Goal: Information Seeking & Learning: Check status

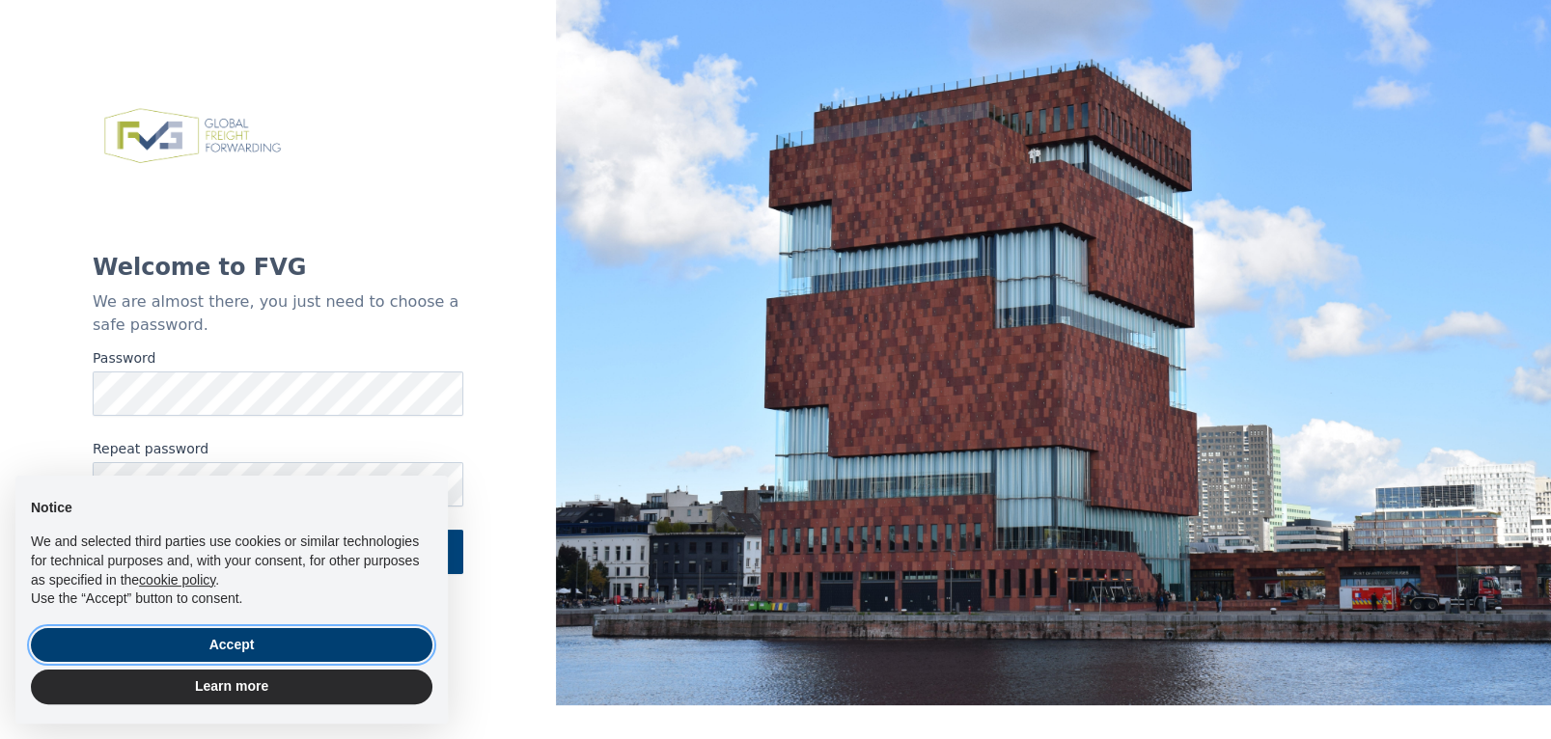
click at [212, 646] on button "Accept" at bounding box center [231, 645] width 401 height 35
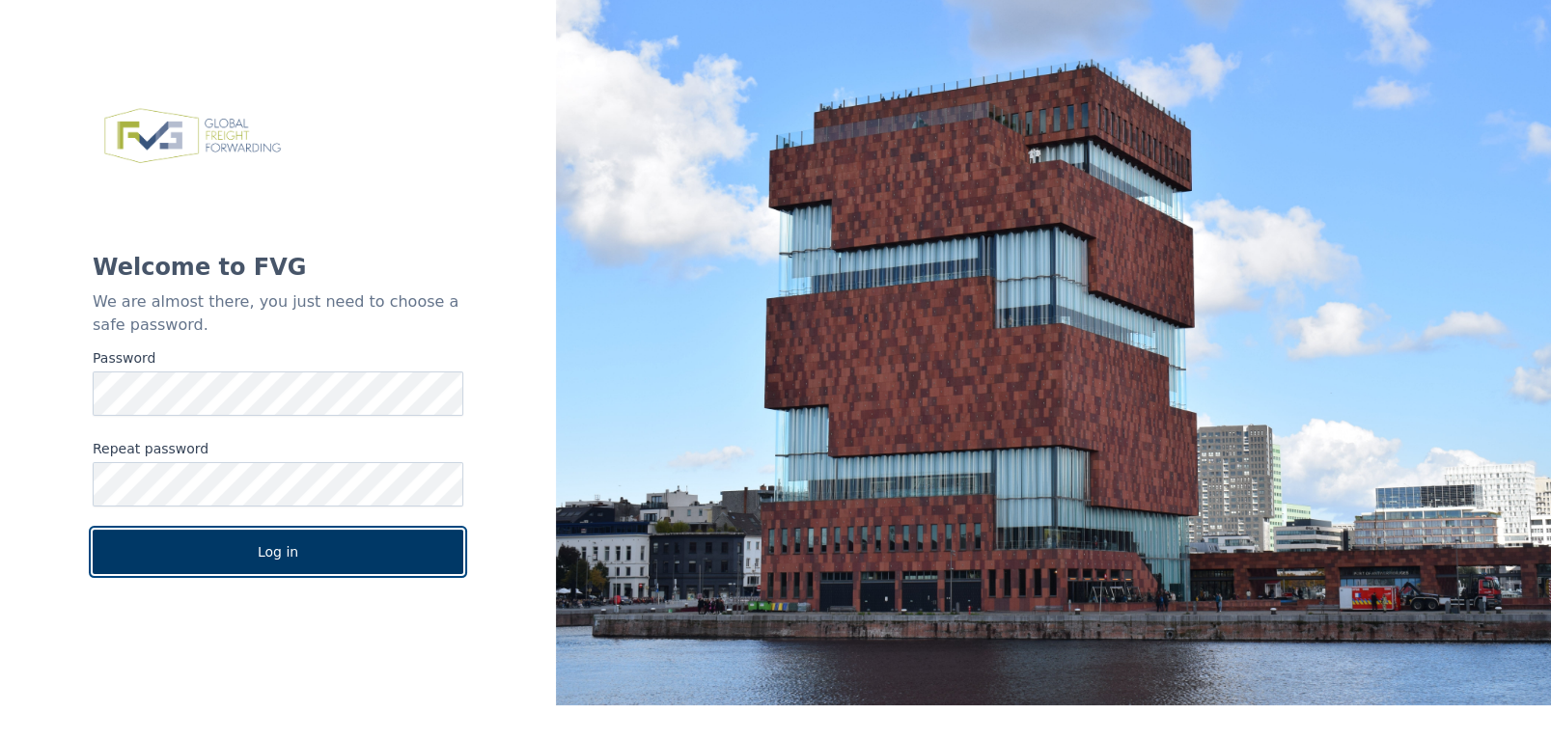
click at [281, 556] on button "Log in" at bounding box center [278, 552] width 371 height 44
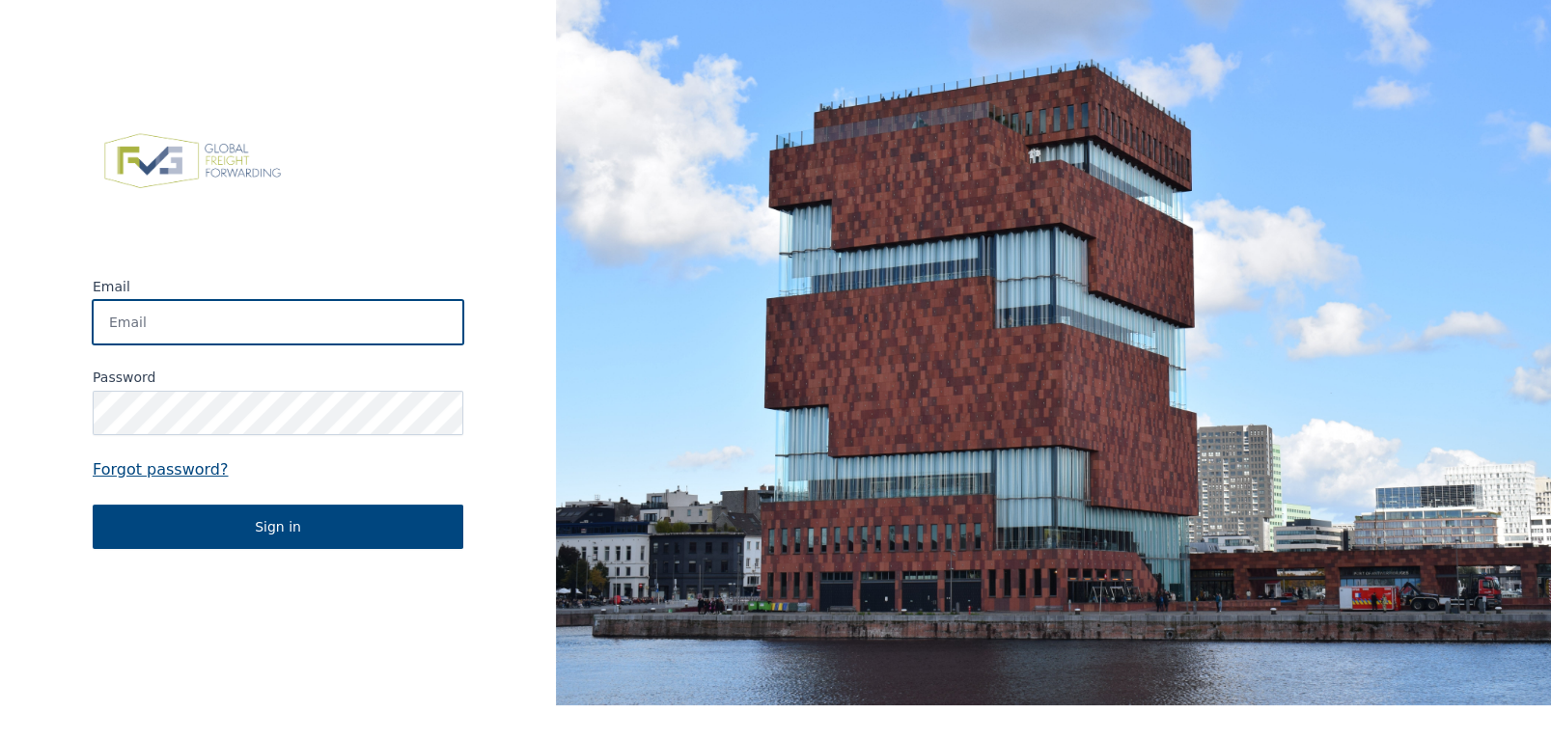
type input "inkoop@pacomeubelen.nl"
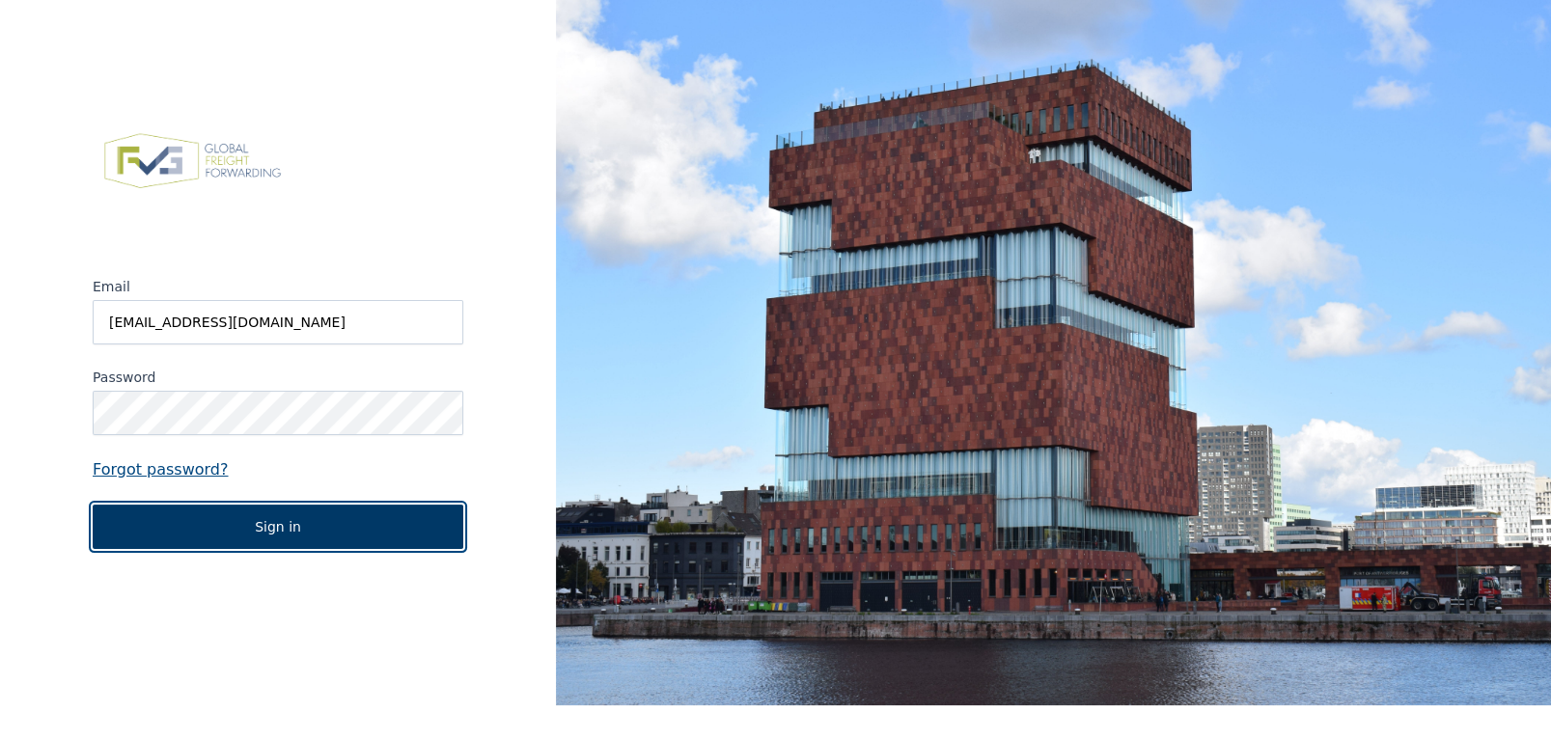
click at [293, 529] on button "Sign in" at bounding box center [278, 527] width 371 height 44
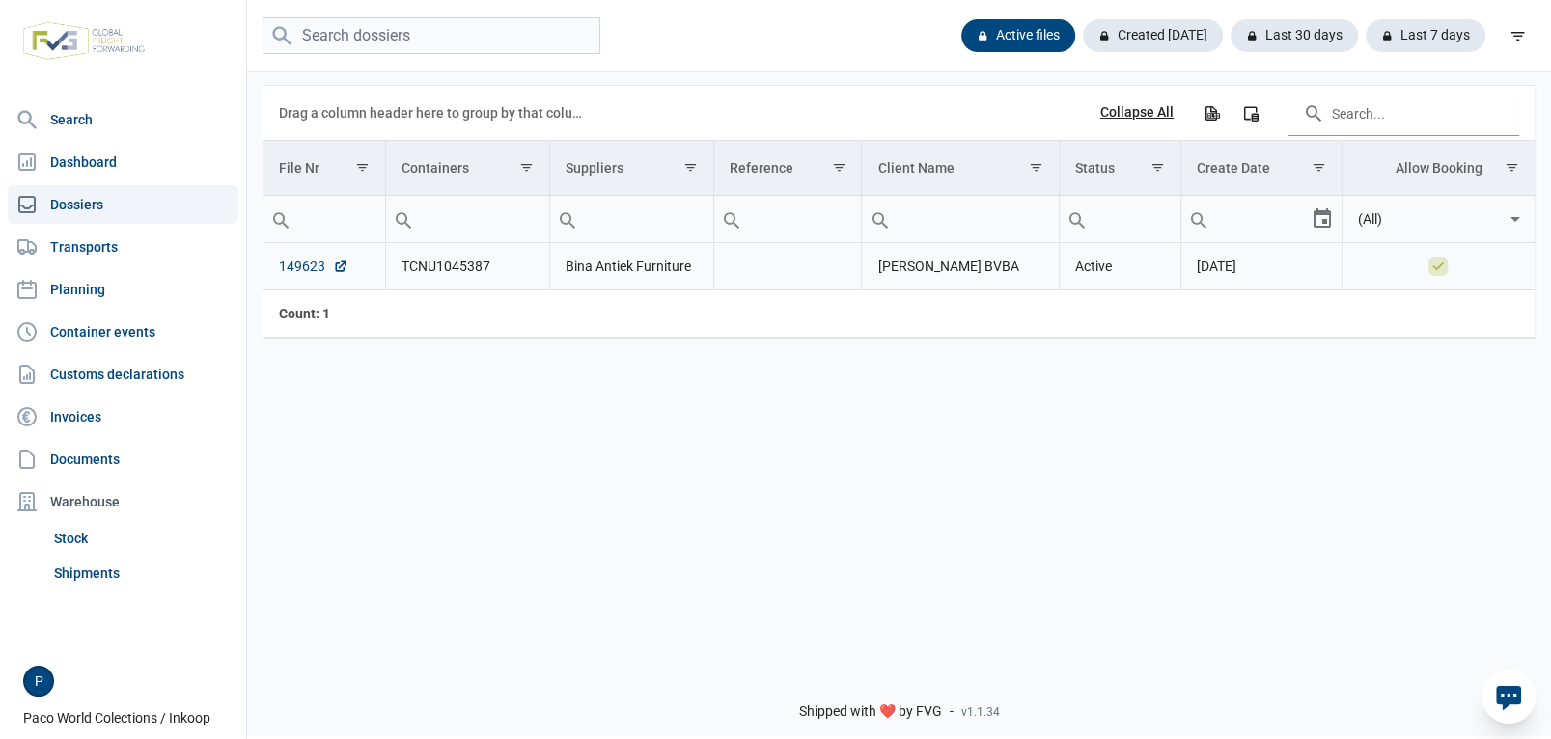
click at [310, 268] on link "149623" at bounding box center [313, 266] width 69 height 19
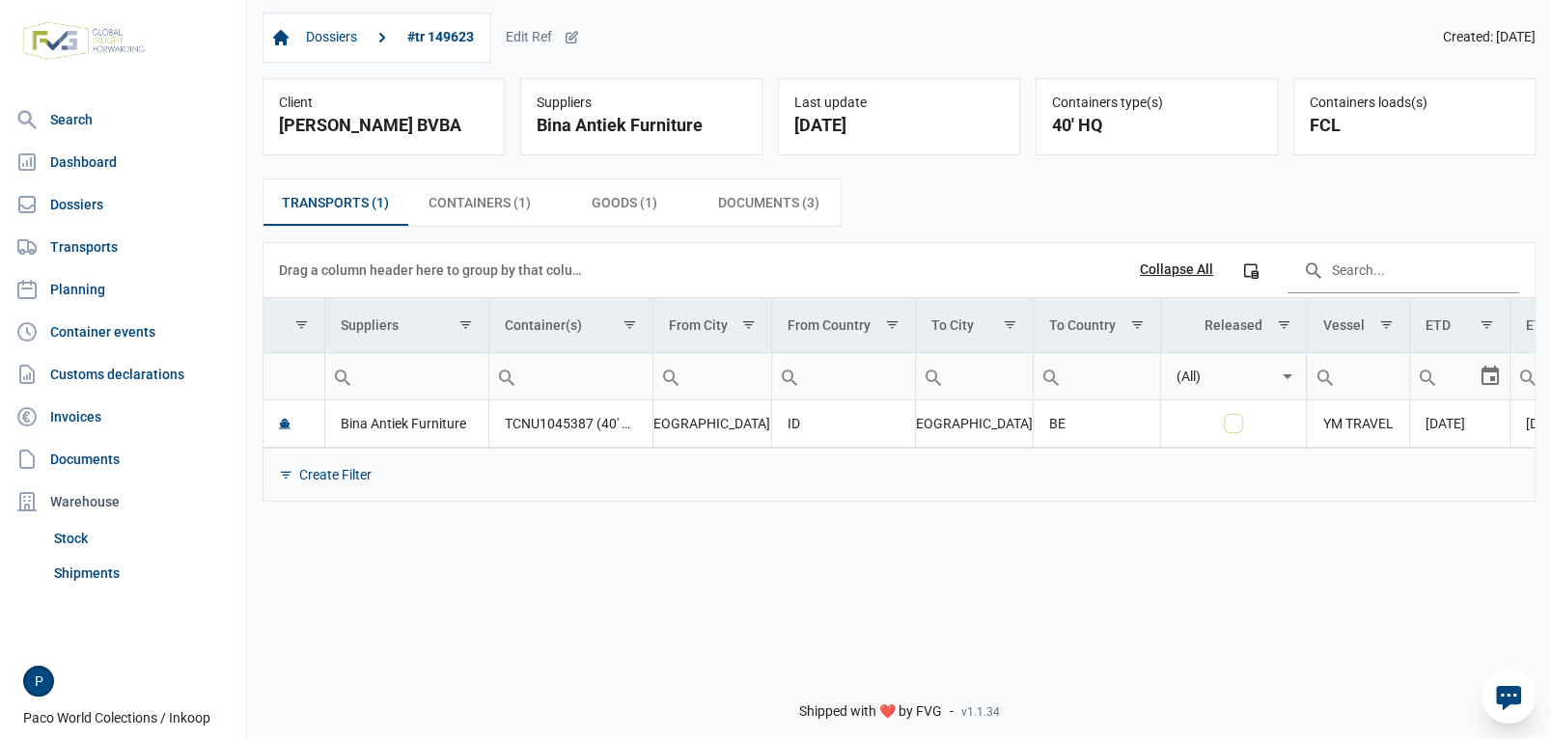
click at [1429, 665] on div "Shipped with ❤️ by FVG - v1.1.34" at bounding box center [899, 695] width 1304 height 82
click at [1477, 629] on div "Dossiers #tr 149623 Edit Ref Created: 11-07-2025 Client Paco Meubelen BVBA Supp…" at bounding box center [899, 325] width 1304 height 657
drag, startPoint x: 1380, startPoint y: 381, endPoint x: 1093, endPoint y: 389, distance: 287.7
click at [1029, 409] on div "Data grid with 1 rows and 11 columns Drag a column header here to group by that…" at bounding box center [898, 372] width 1271 height 258
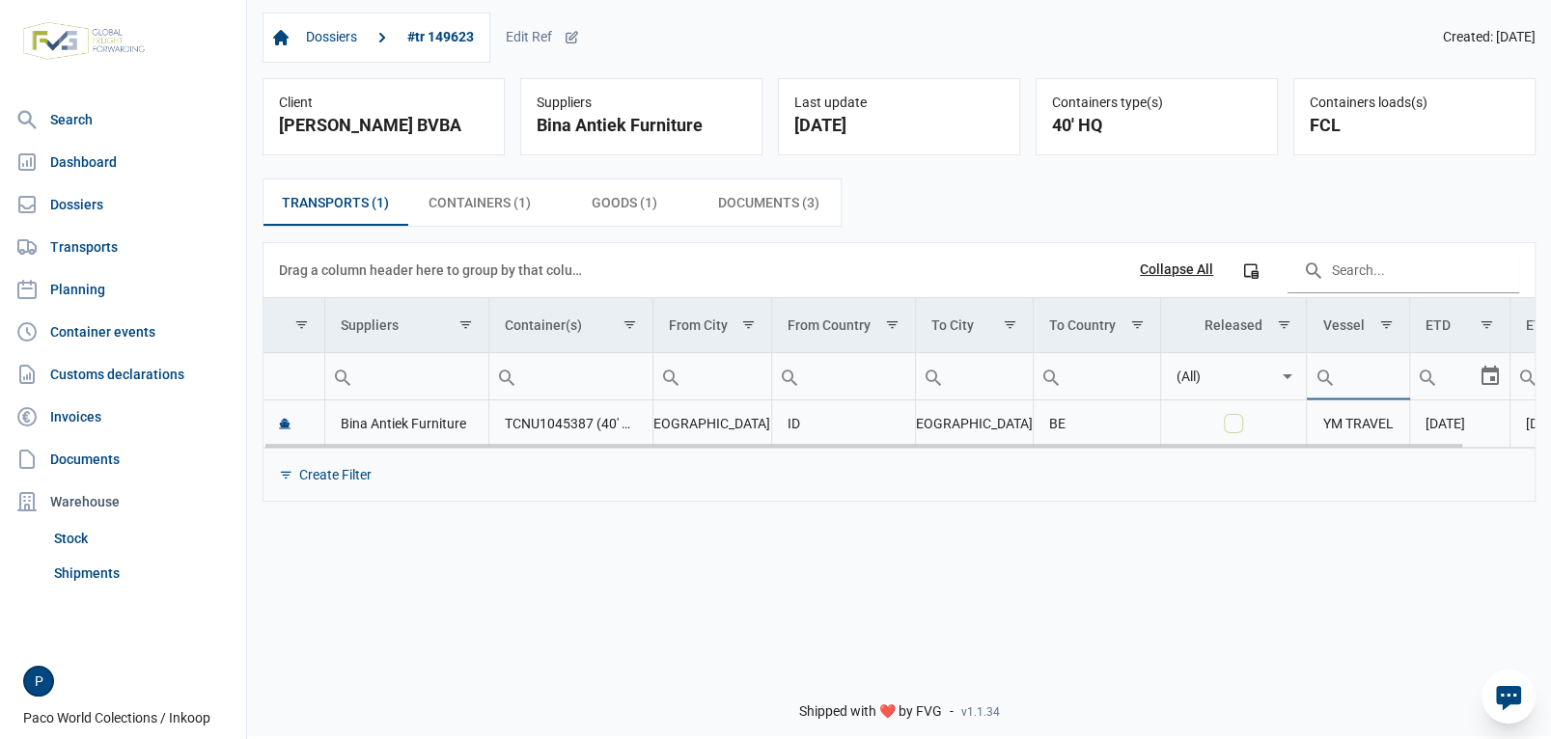
click at [1526, 428] on span "04-09-2025" at bounding box center [1546, 423] width 40 height 15
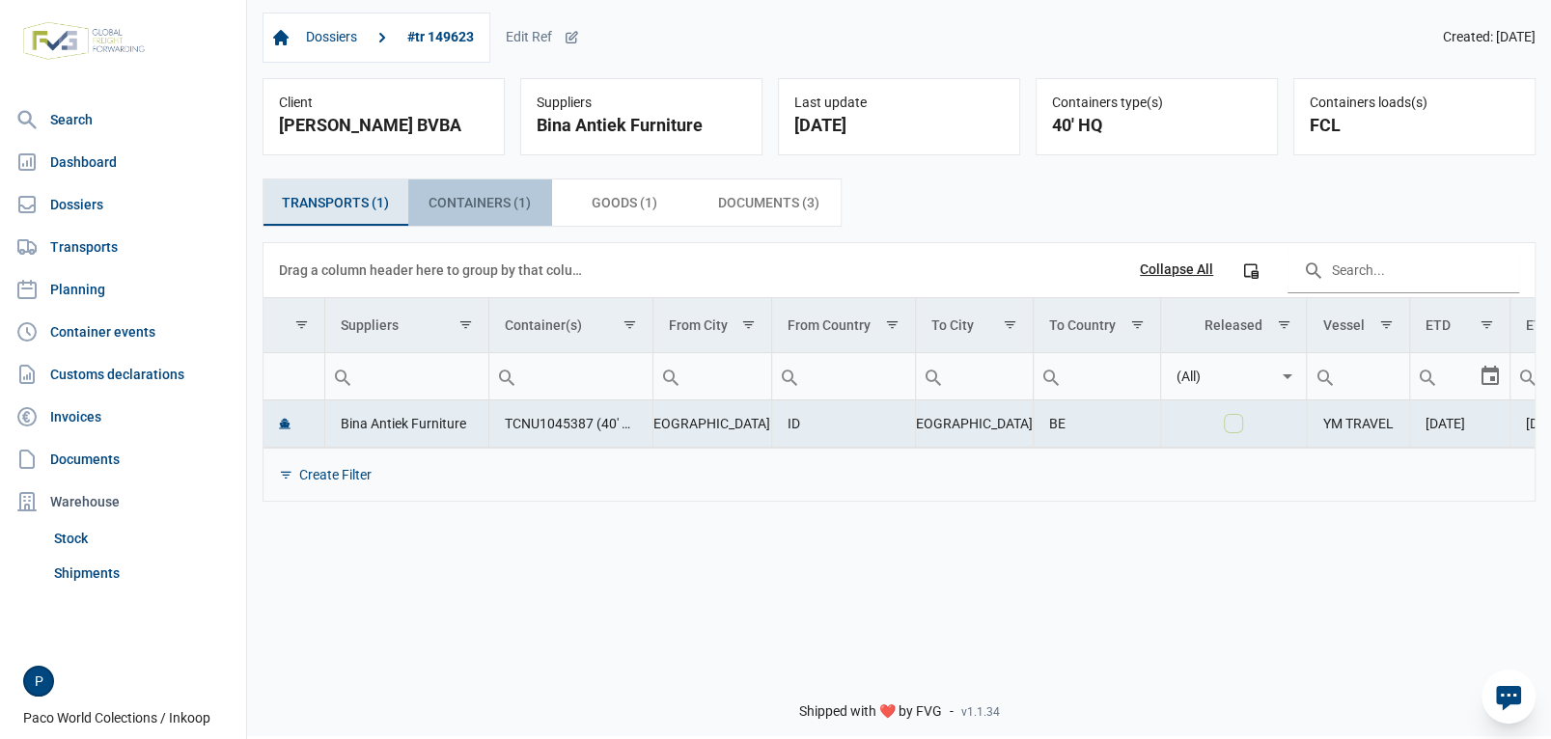
click at [488, 206] on span "Containers (1) Containers (1)" at bounding box center [480, 202] width 102 height 23
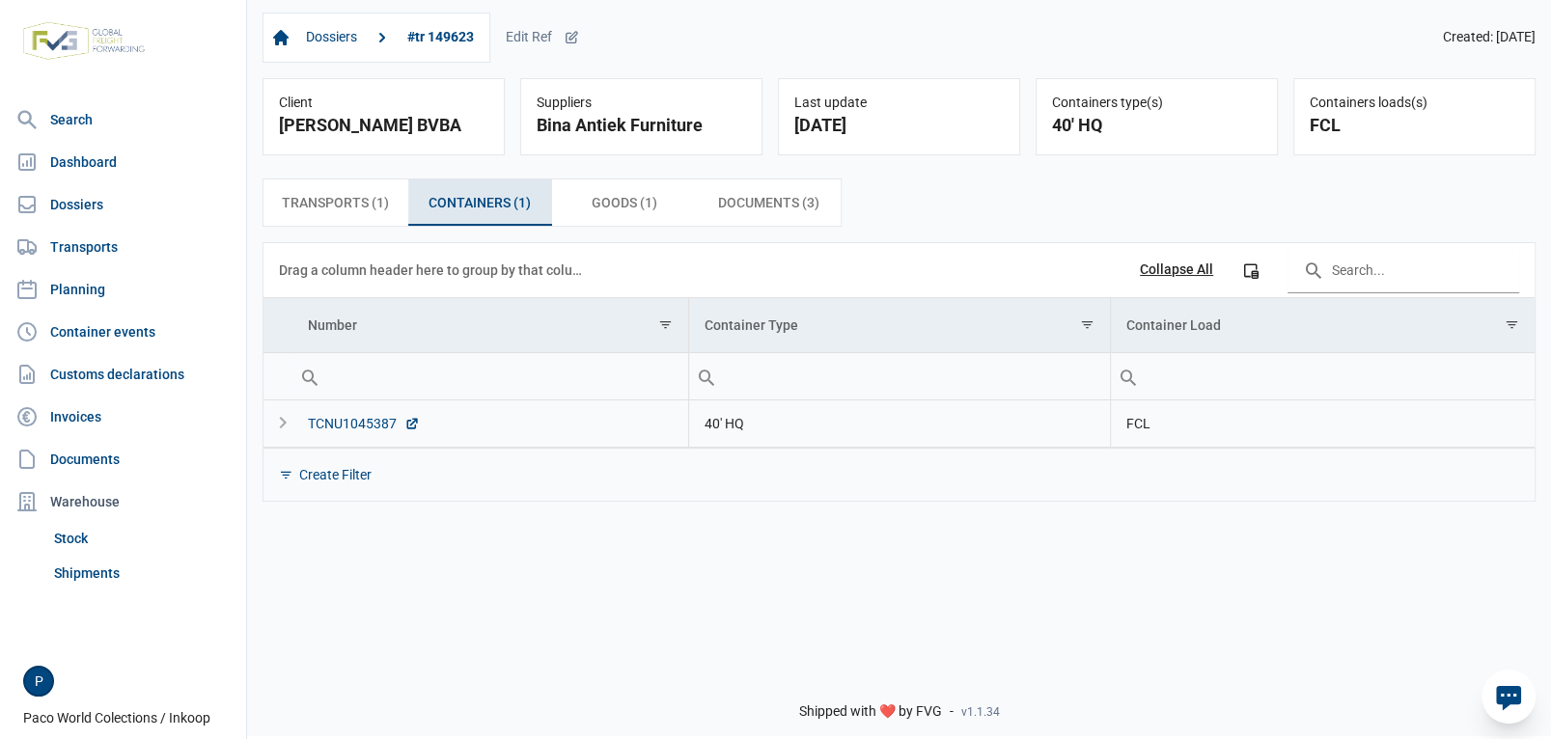
click at [362, 423] on div "TCNU1045387" at bounding box center [364, 423] width 112 height 19
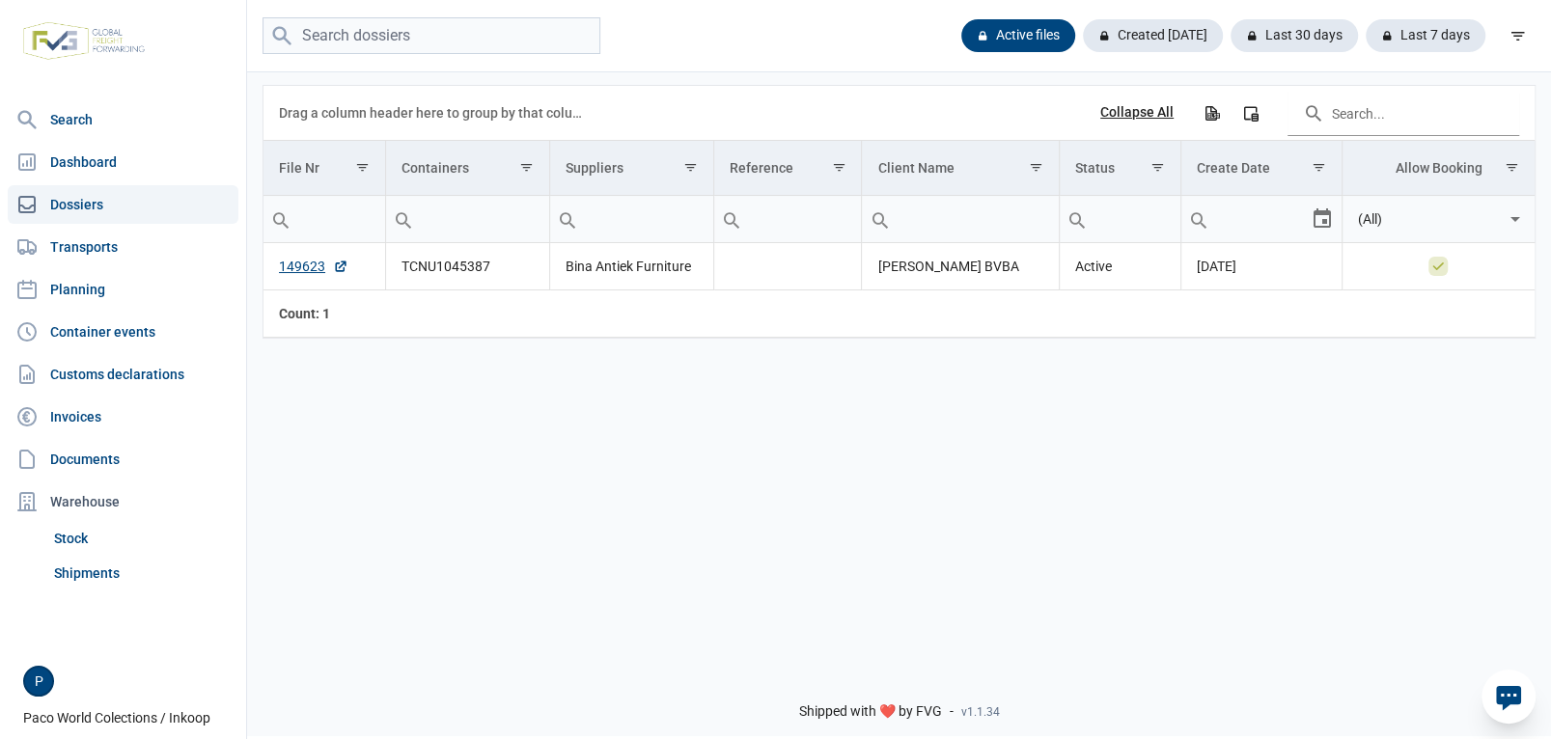
click at [1140, 115] on div "Collapse All" at bounding box center [1136, 112] width 73 height 17
click at [309, 264] on link "149623" at bounding box center [313, 266] width 69 height 19
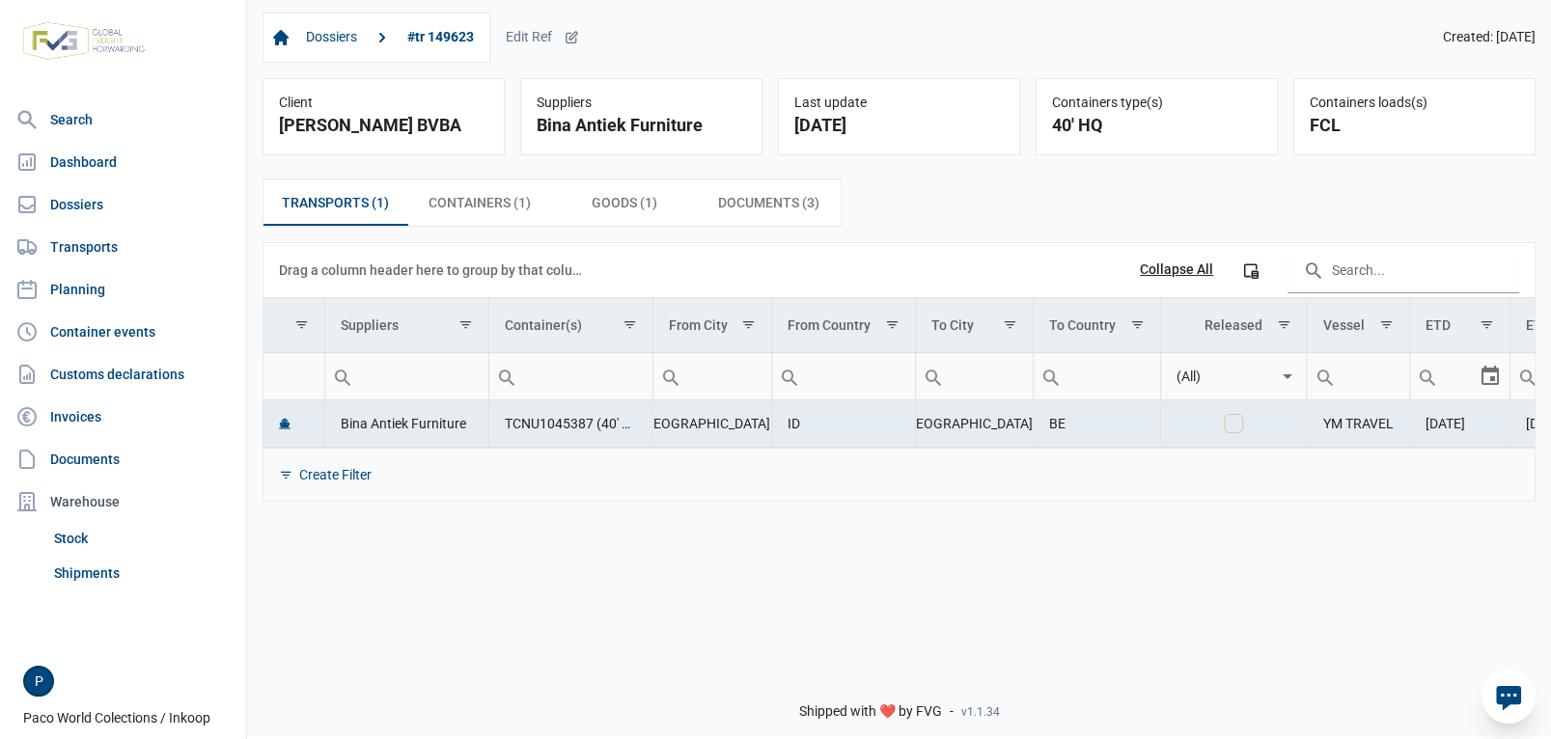
click at [287, 476] on div "Data grid with 1 rows and 11 columns" at bounding box center [286, 475] width 14 height 14
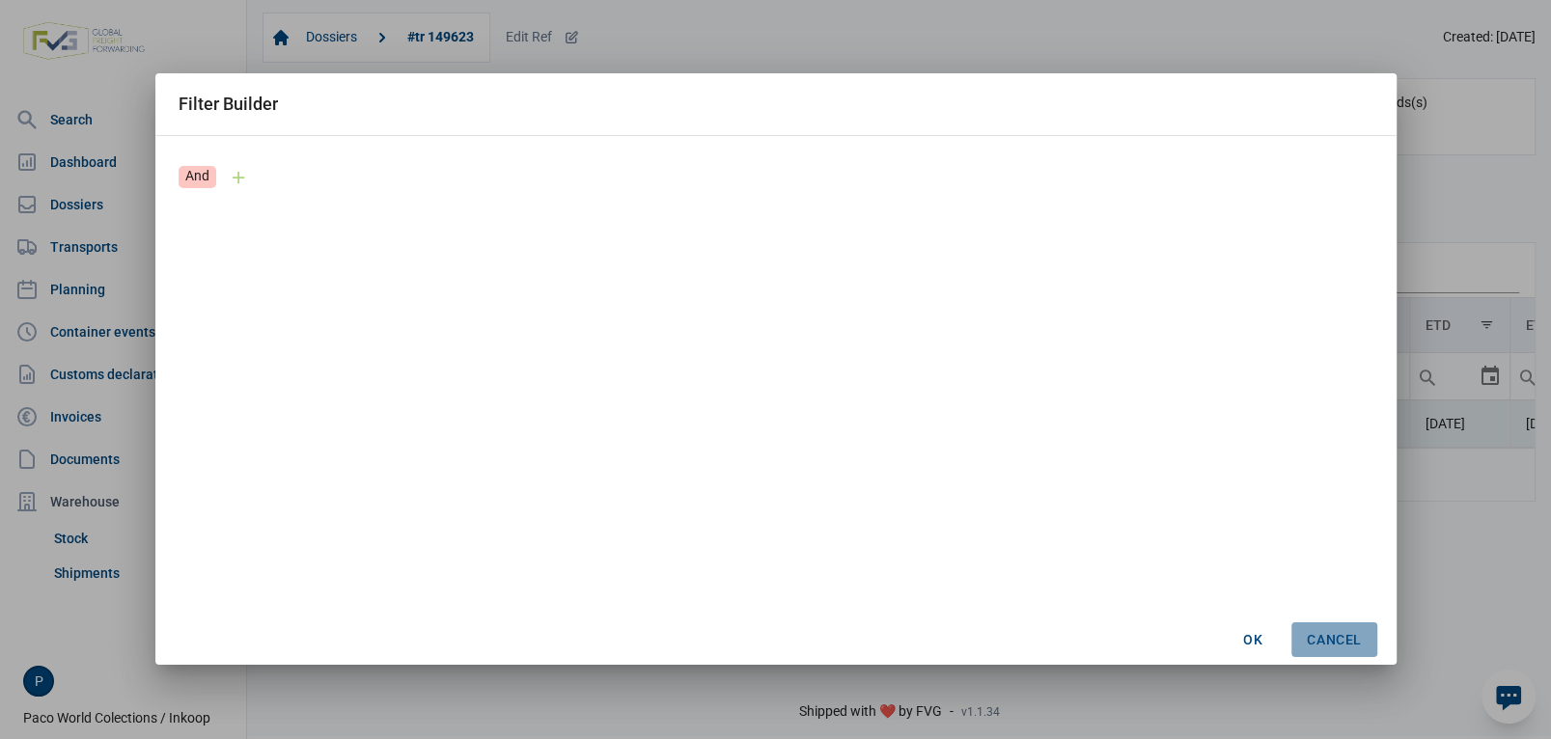
click at [1318, 642] on span "Cancel" at bounding box center [1334, 639] width 54 height 15
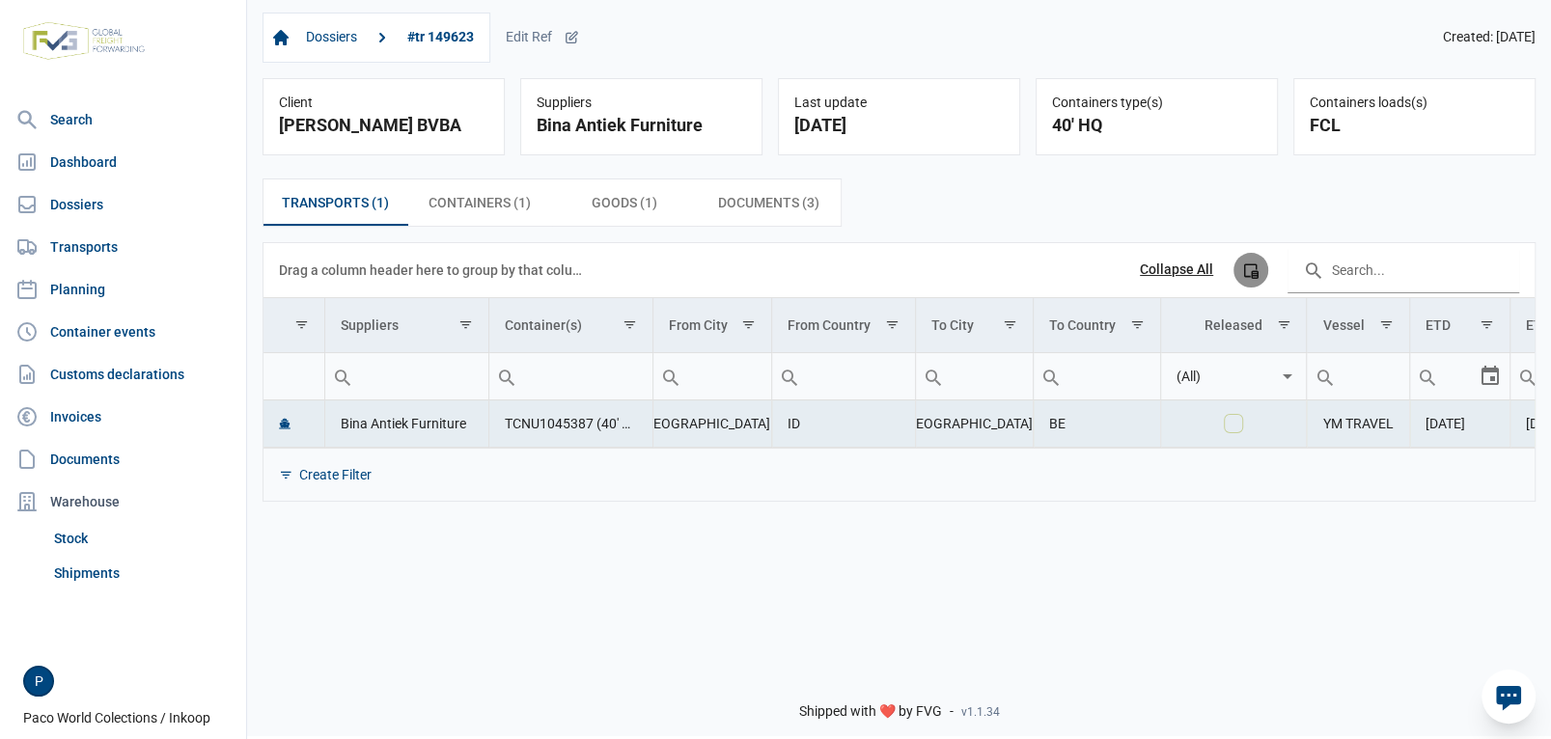
click at [1251, 275] on icon "Column Chooser" at bounding box center [1250, 270] width 17 height 17
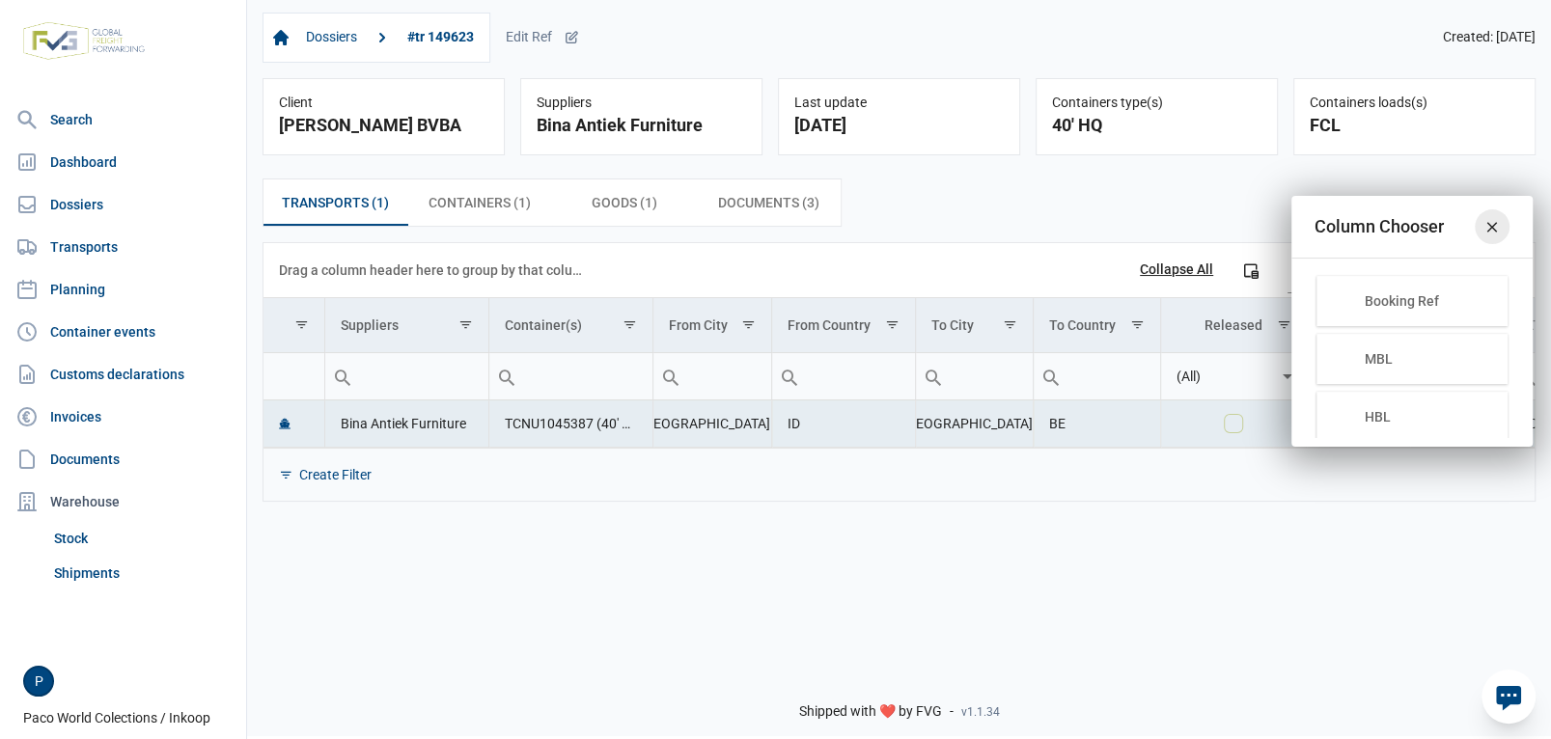
click at [1489, 230] on icon "Close" at bounding box center [1491, 226] width 17 height 17
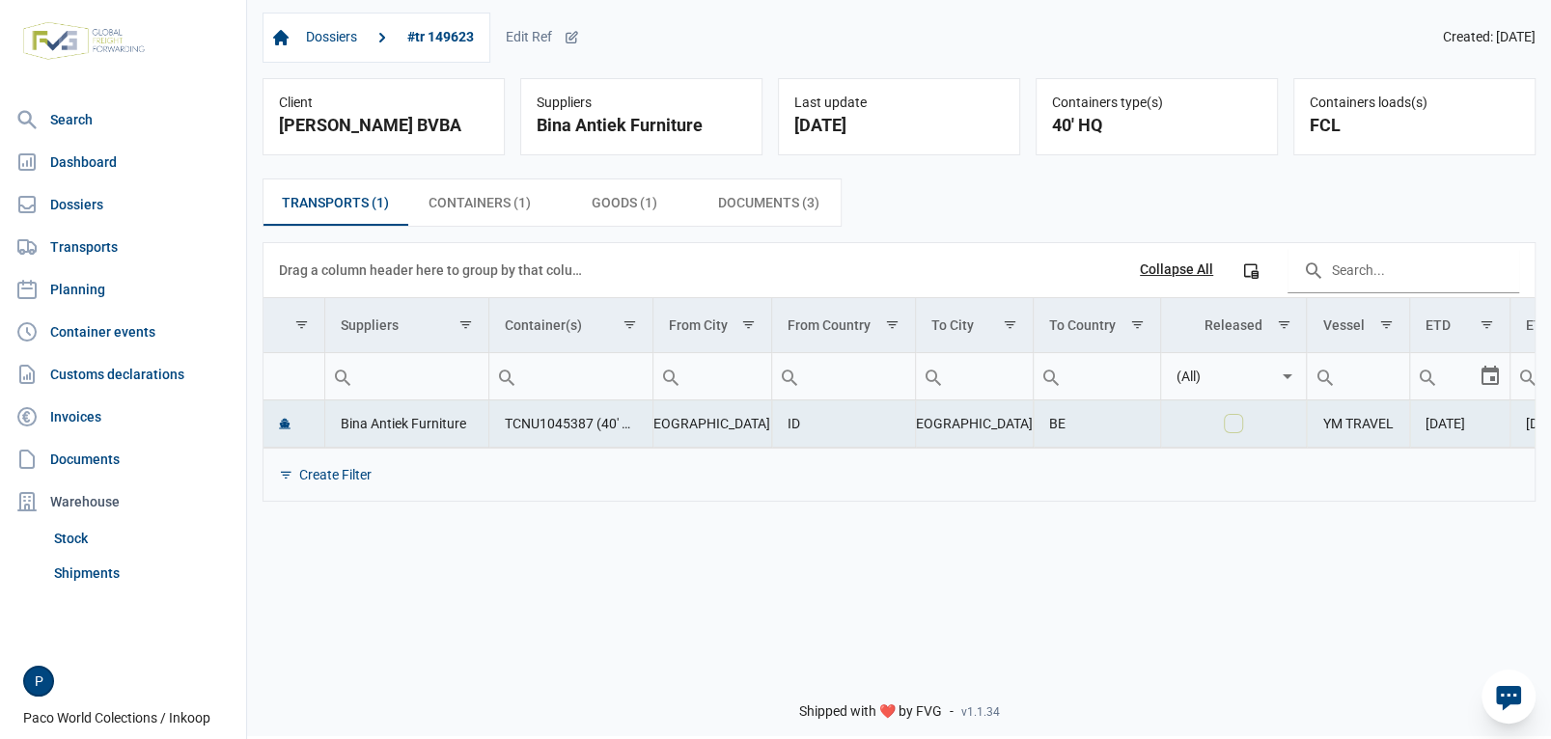
click at [1526, 650] on div "Dossiers #tr 149623 Edit Ref Created: 11-07-2025 Client Paco Meubelen BVBA Supp…" at bounding box center [899, 325] width 1304 height 657
click at [1508, 697] on icon at bounding box center [1508, 698] width 25 height 25
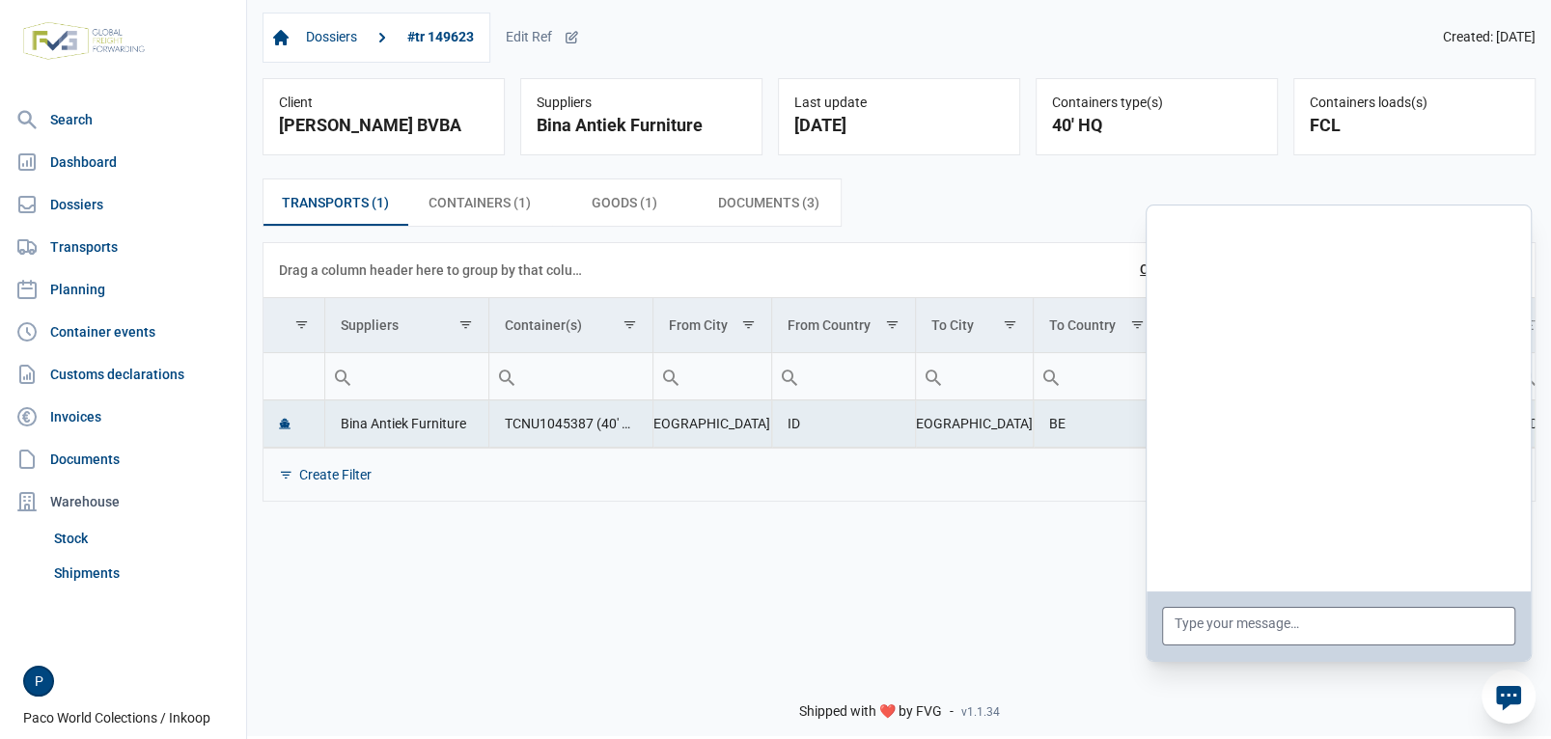
click at [992, 589] on div "Dossiers #tr 149623 Edit Ref Created: 11-07-2025 Client Paco Meubelen BVBA Supp…" at bounding box center [899, 325] width 1304 height 657
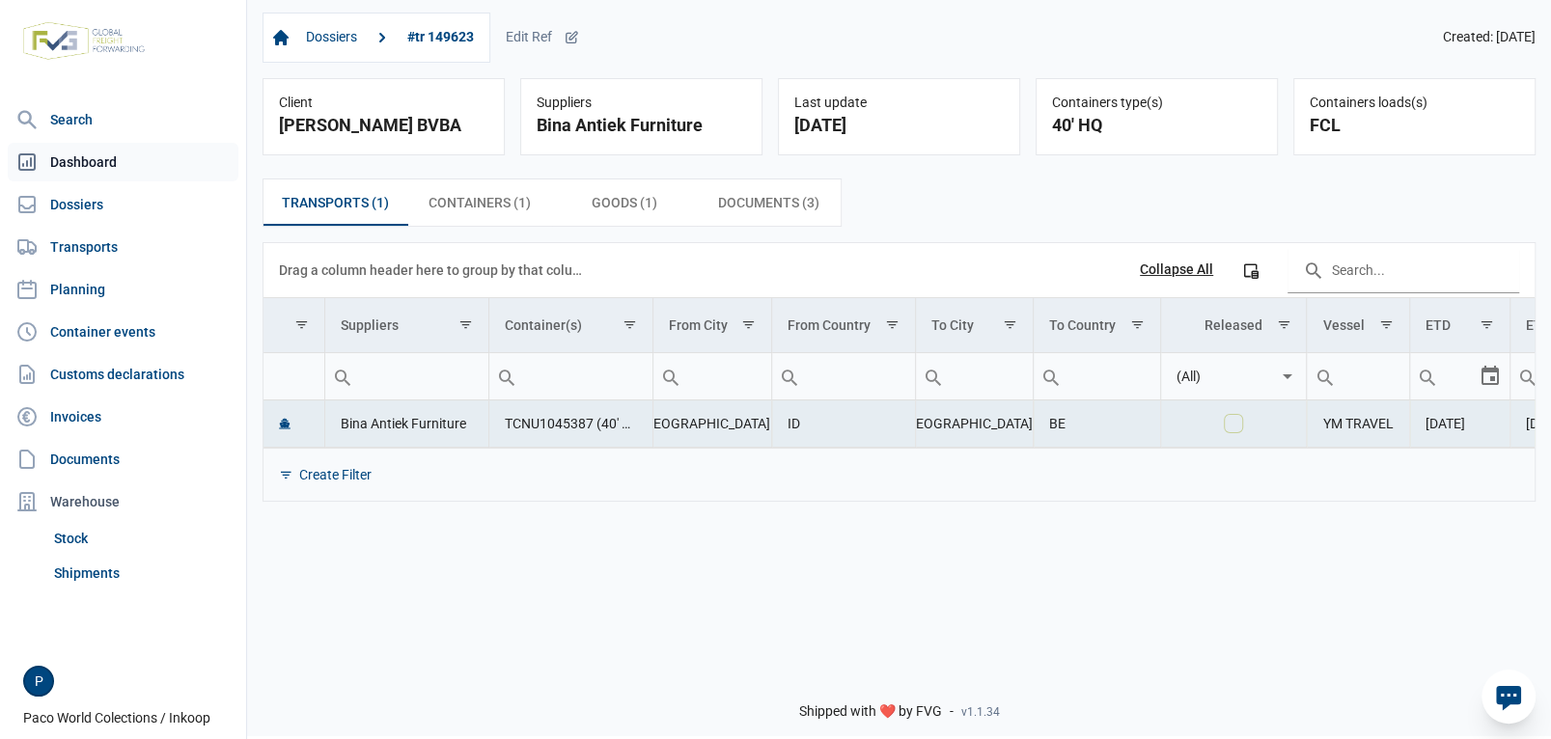
click at [81, 160] on link "Dashboard" at bounding box center [123, 162] width 231 height 39
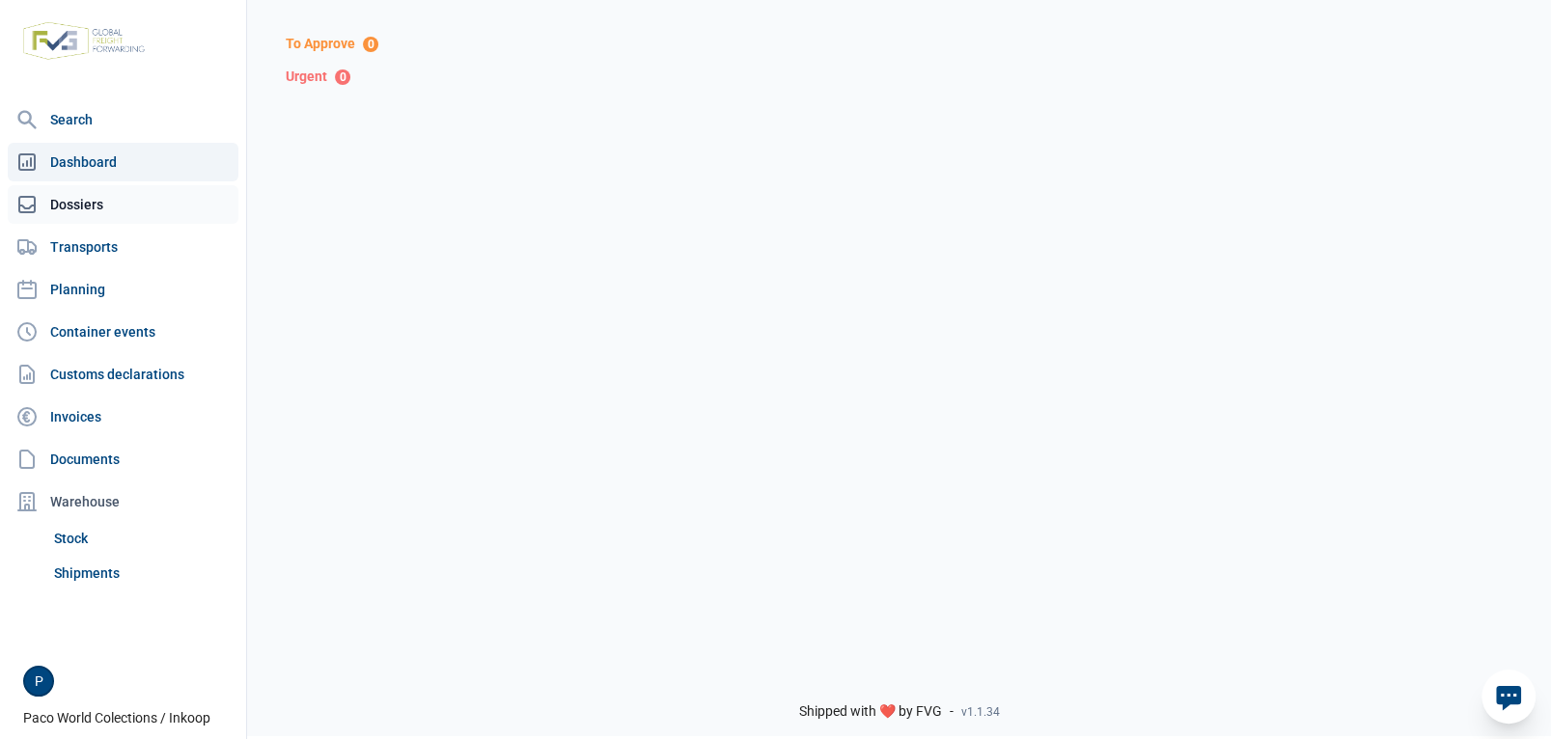
click at [89, 204] on link "Dossiers" at bounding box center [123, 204] width 231 height 39
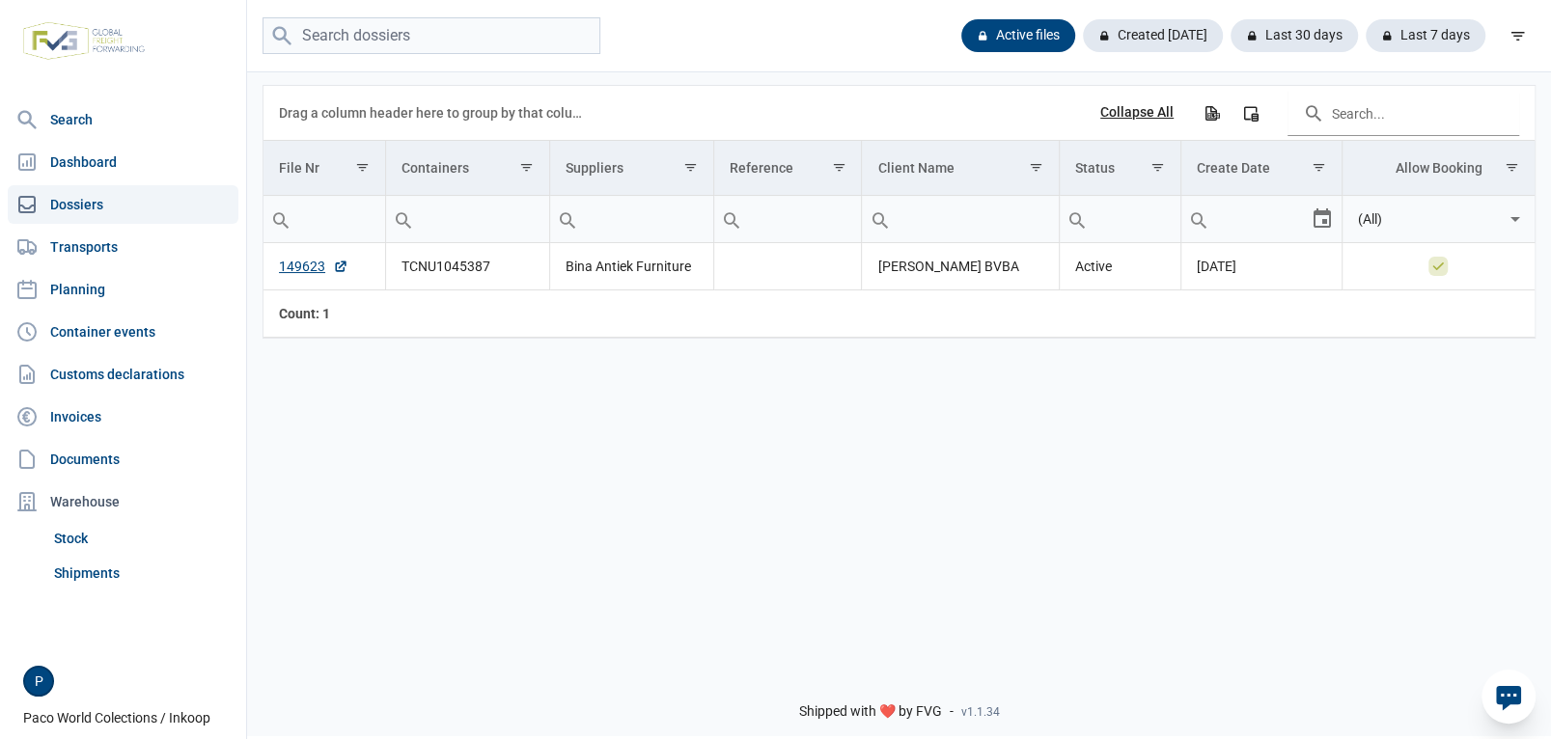
drag, startPoint x: 1497, startPoint y: 403, endPoint x: 1188, endPoint y: 379, distance: 309.8
click at [1173, 397] on div "Data grid with 1 rows and 8 columns Drag a column header here to group by that …" at bounding box center [899, 361] width 1304 height 585
click at [1526, 133] on div "Drag a column header here to group by that column Collapse All Export all data …" at bounding box center [898, 113] width 1271 height 55
click at [1444, 605] on div "Data grid with 1 rows and 8 columns Drag a column header here to group by that …" at bounding box center [899, 361] width 1304 height 585
click at [309, 270] on link "149623" at bounding box center [313, 266] width 69 height 19
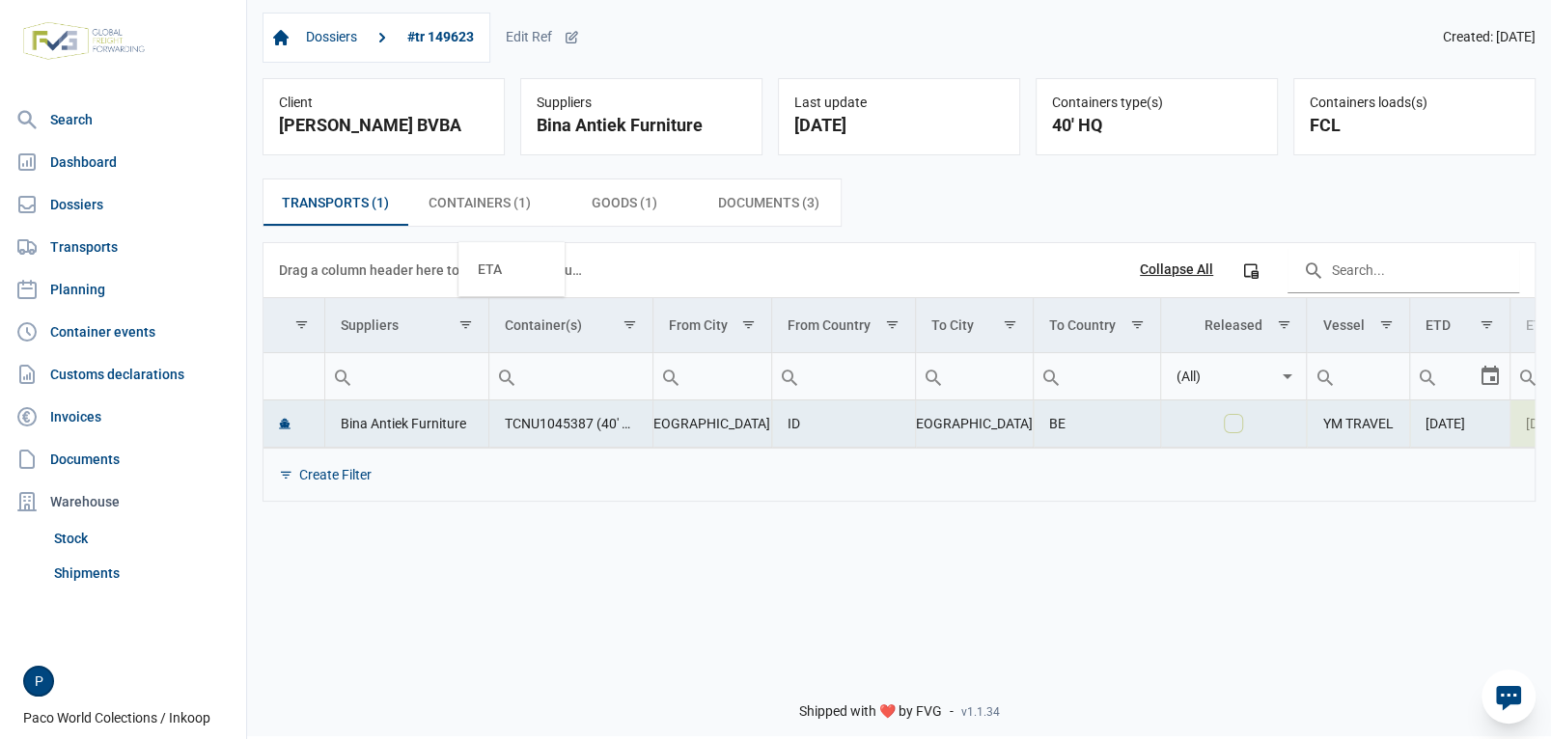
drag, startPoint x: 1524, startPoint y: 326, endPoint x: 473, endPoint y: 269, distance: 1052.6
click at [473, 269] on body "For evaluation purposes only. Redistribution prohibited. Please register an exi…" at bounding box center [775, 335] width 1551 height 739
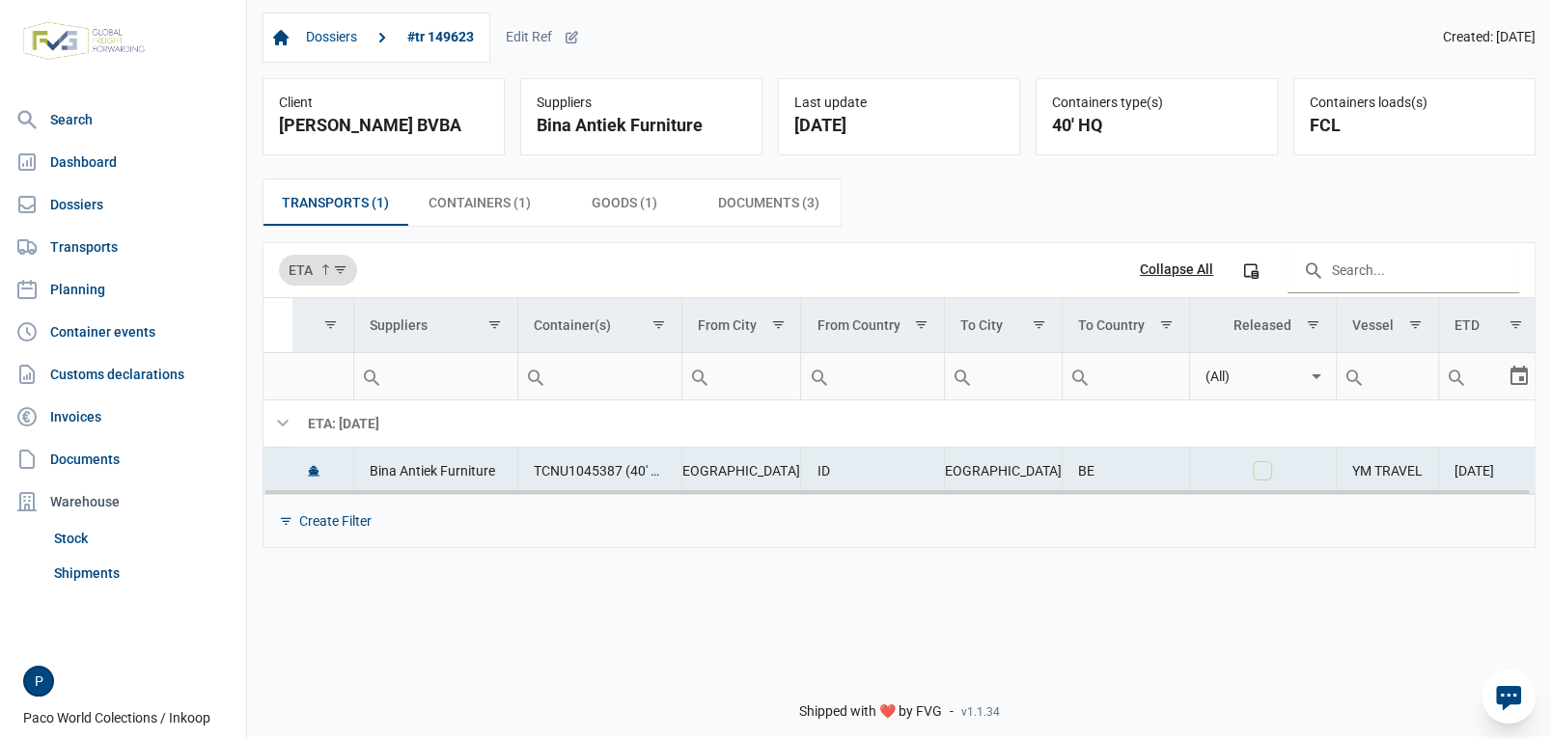
click at [1530, 473] on td "[DATE]" at bounding box center [1488, 471] width 100 height 46
click at [1530, 471] on td "[DATE]" at bounding box center [1488, 471] width 100 height 46
click at [1531, 472] on td "[DATE]" at bounding box center [1488, 471] width 100 height 46
drag, startPoint x: 1296, startPoint y: 544, endPoint x: 1300, endPoint y: 522, distance: 22.5
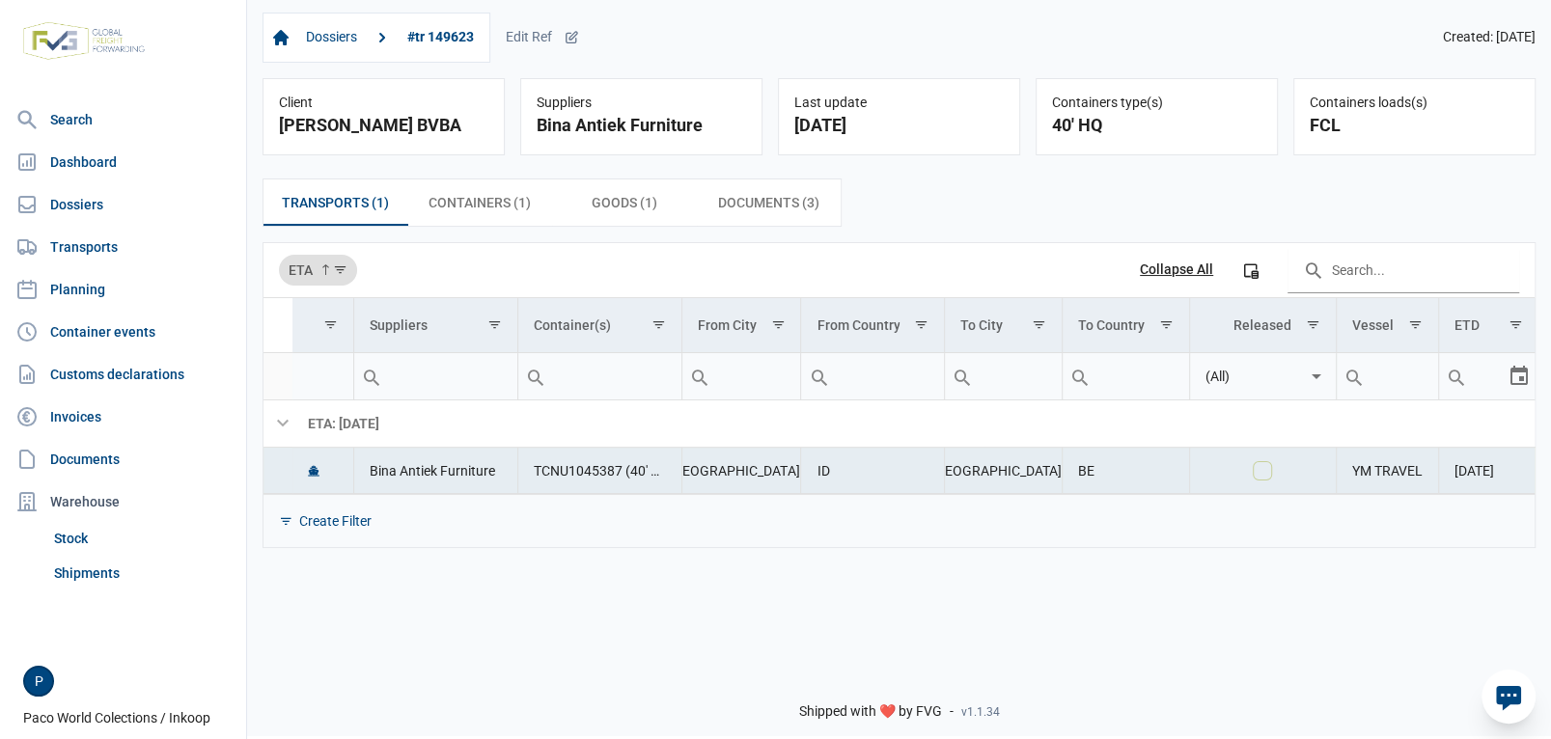
click at [1296, 543] on div "Create Filter" at bounding box center [898, 520] width 1271 height 53
